Goal: Information Seeking & Learning: Learn about a topic

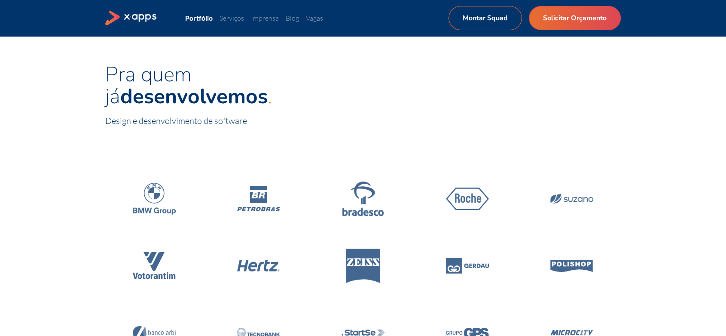
scroll to position [48, 0]
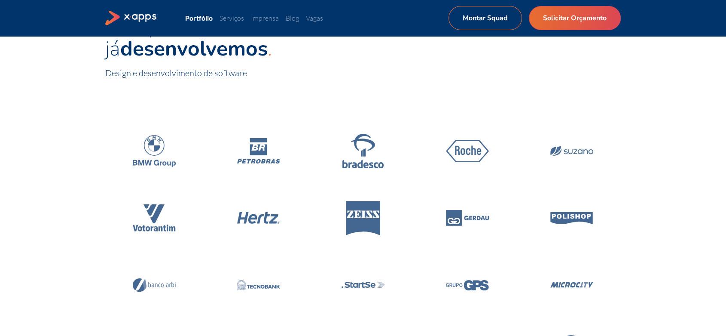
click at [389, 83] on div "Pra quem já desenvolvemos Design e desenvolvimento de software" at bounding box center [363, 47] width 726 height 119
click at [350, 107] on div at bounding box center [363, 244] width 516 height 275
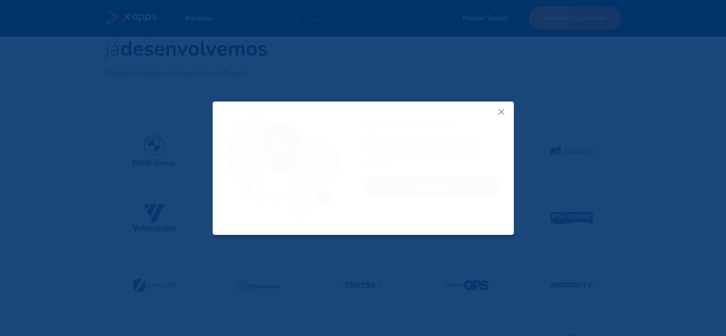
drag, startPoint x: 501, startPoint y: 113, endPoint x: 453, endPoint y: 90, distance: 53.1
click at [501, 112] on icon at bounding box center [501, 112] width 10 height 10
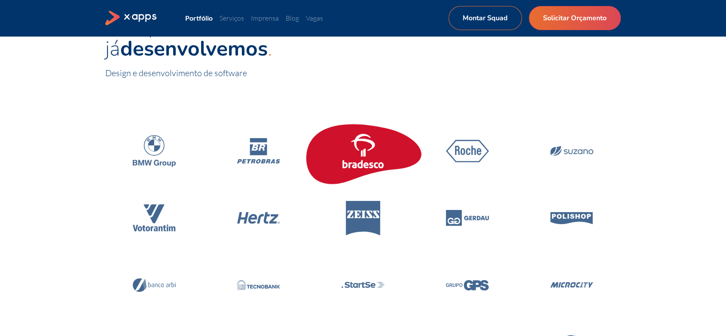
click at [366, 155] on icon at bounding box center [363, 151] width 43 height 34
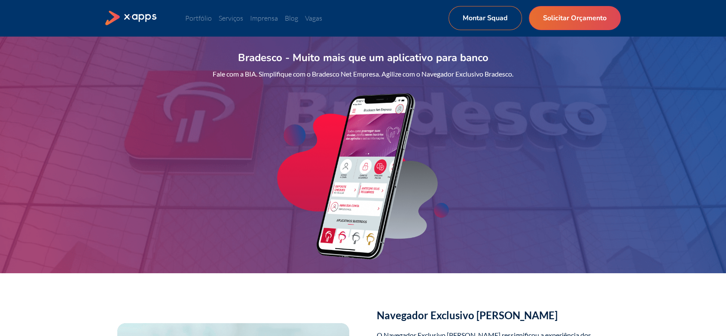
click at [246, 83] on div "Bradesco - Muito mais que um aplicativo para banco Fale com a BIA. Simplifique …" at bounding box center [363, 154] width 726 height 237
click at [481, 133] on div "Bradesco - Muito mais que um aplicativo para banco Fale com a BIA. Simplifique …" at bounding box center [363, 154] width 726 height 237
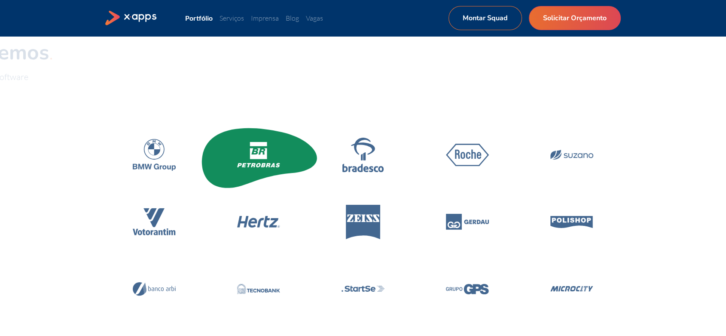
scroll to position [48, 0]
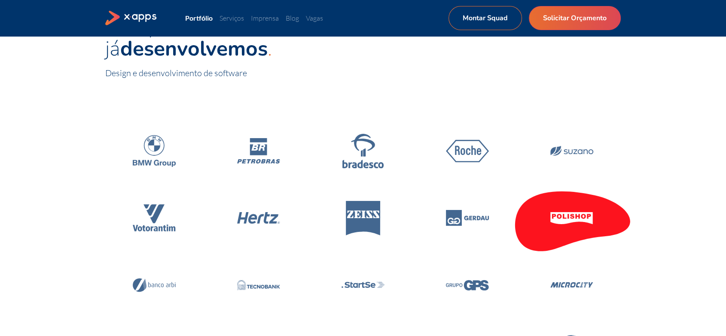
click at [544, 204] on icon at bounding box center [572, 217] width 122 height 73
